Goal: Find specific page/section: Find specific page/section

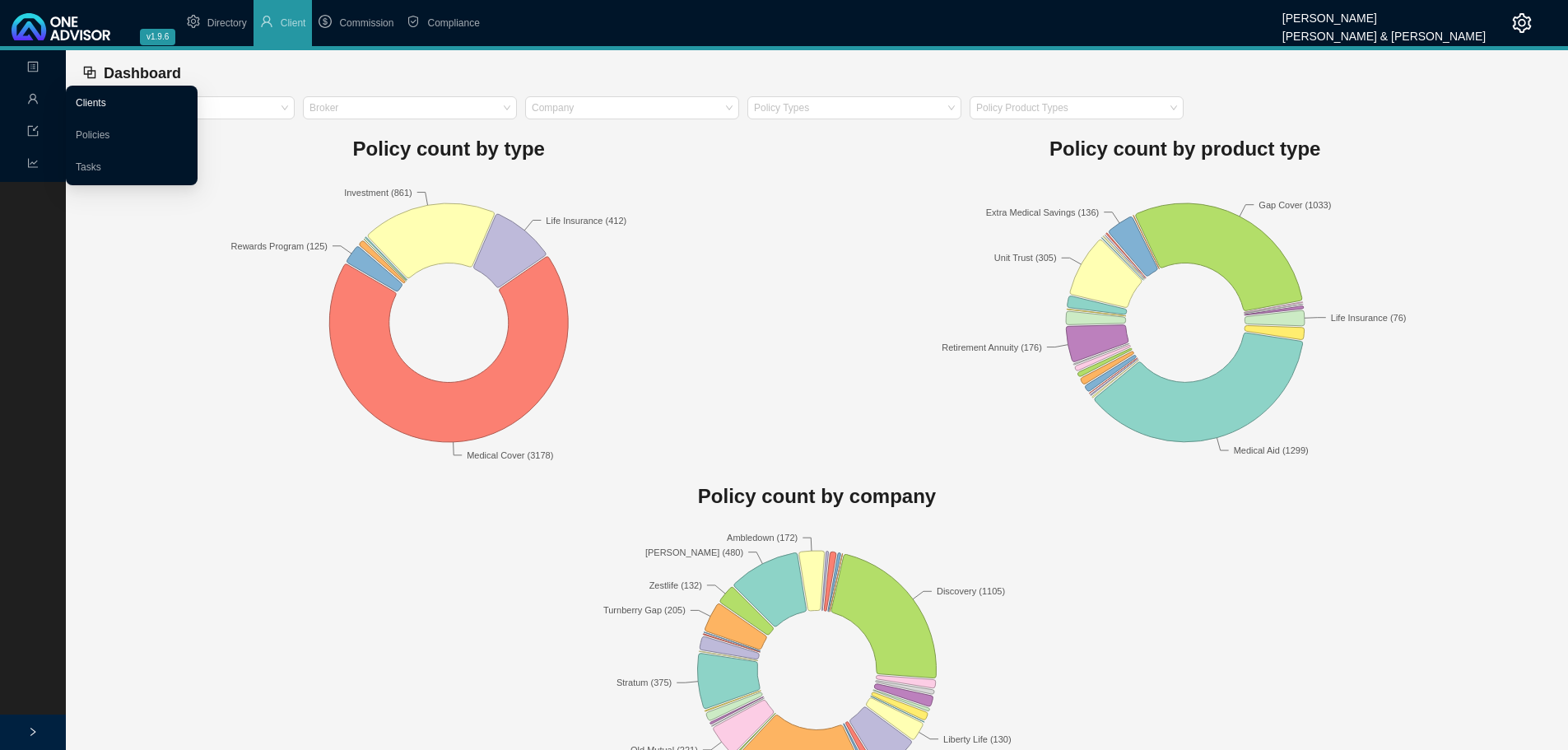
click at [95, 106] on link "Clients" at bounding box center [90, 103] width 30 height 12
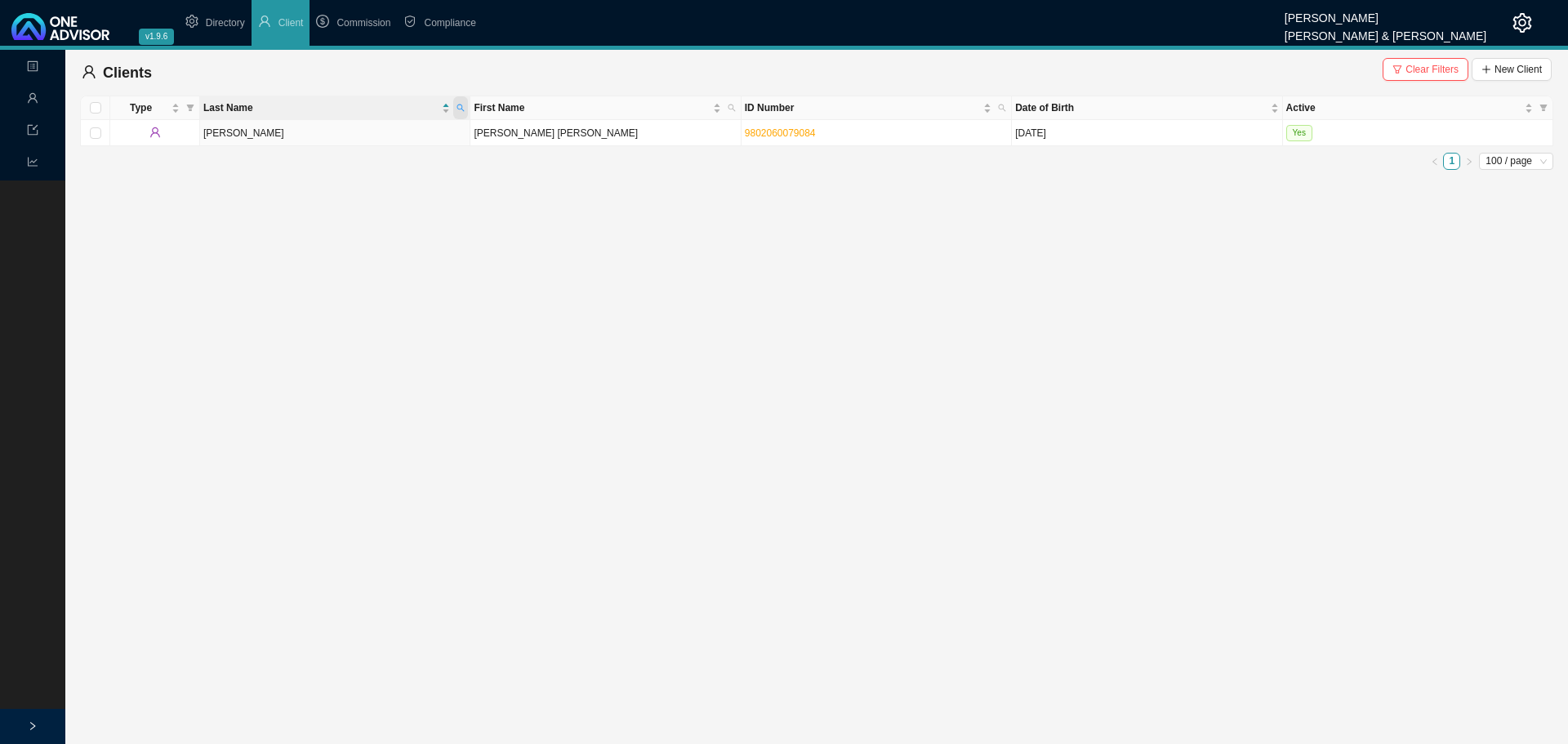
click at [459, 106] on icon "search" at bounding box center [460, 108] width 8 height 8
type input "clowes"
click at [672, 160] on td "[PERSON_NAME]" at bounding box center [605, 159] width 270 height 26
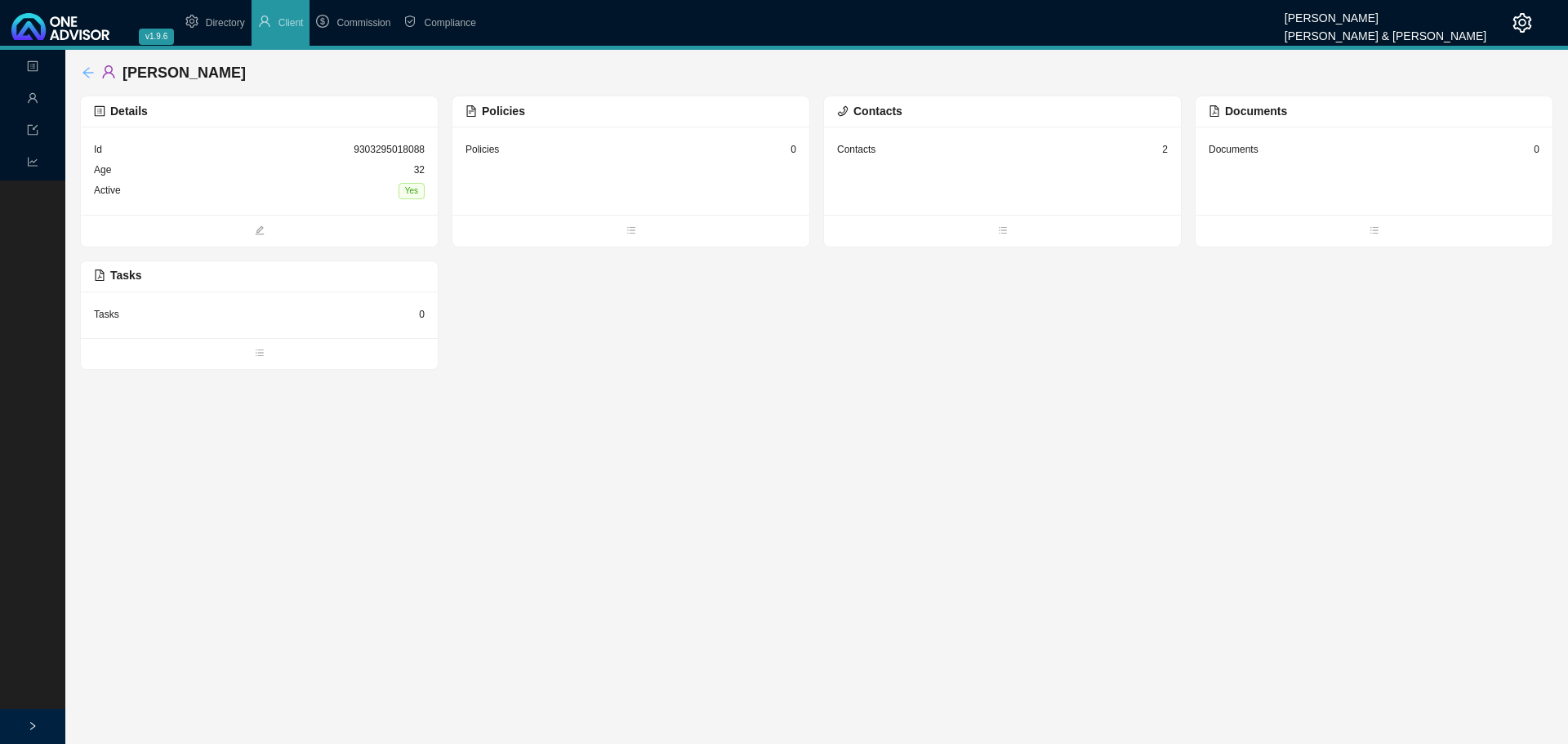
click at [90, 73] on icon "arrow-left" at bounding box center [88, 72] width 11 height 11
